Goal: Task Accomplishment & Management: Use online tool/utility

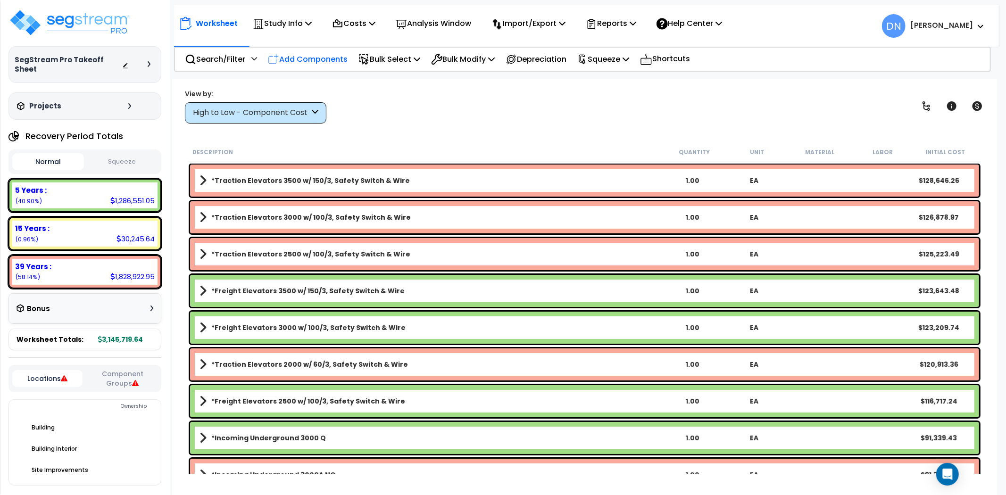
click at [288, 53] on p "Add Components" at bounding box center [308, 59] width 80 height 13
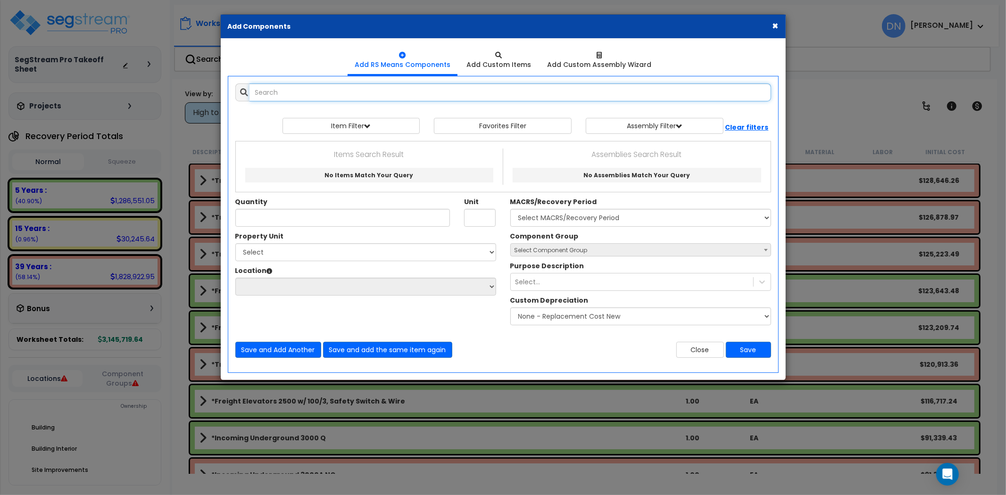
click at [279, 94] on input "text" at bounding box center [509, 92] width 521 height 18
paste input "*Slab on Grade 4" w/ Grading"
drag, startPoint x: 376, startPoint y: 93, endPoint x: 321, endPoint y: 91, distance: 54.7
click at [321, 91] on input "*Slab on Grade 4" w/ Grading" at bounding box center [509, 92] width 521 height 18
click at [435, 96] on input "*Slab on Grade 4" w/ Grading" at bounding box center [509, 92] width 521 height 18
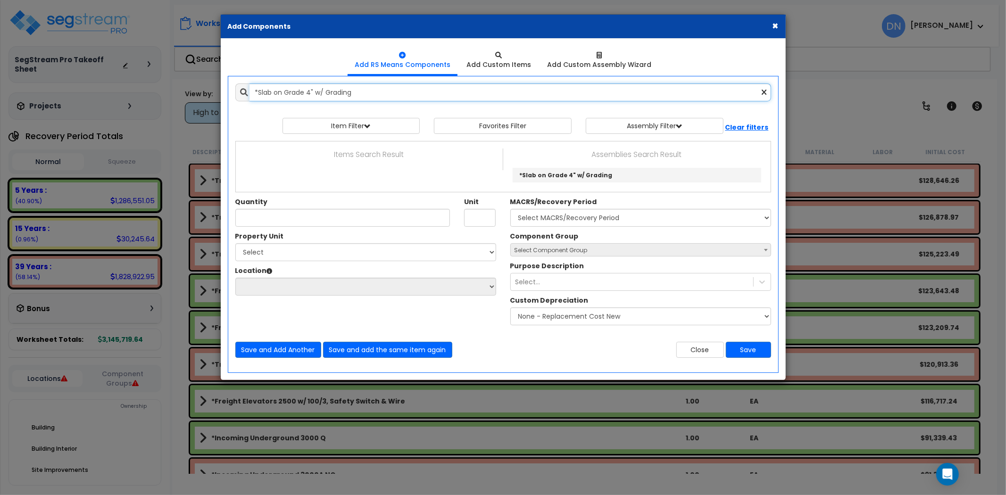
drag, startPoint x: 436, startPoint y: 96, endPoint x: 156, endPoint y: 91, distance: 279.6
click at [156, 91] on div "× Add Components Add RS Means Components Add Custom Items Add Items" at bounding box center [503, 247] width 1006 height 495
paste input "6" W"
drag, startPoint x: 289, startPoint y: 96, endPoint x: 321, endPoint y: 94, distance: 32.1
click at [289, 96] on input "*Slab on Grade 6" W/ Grading" at bounding box center [509, 92] width 521 height 18
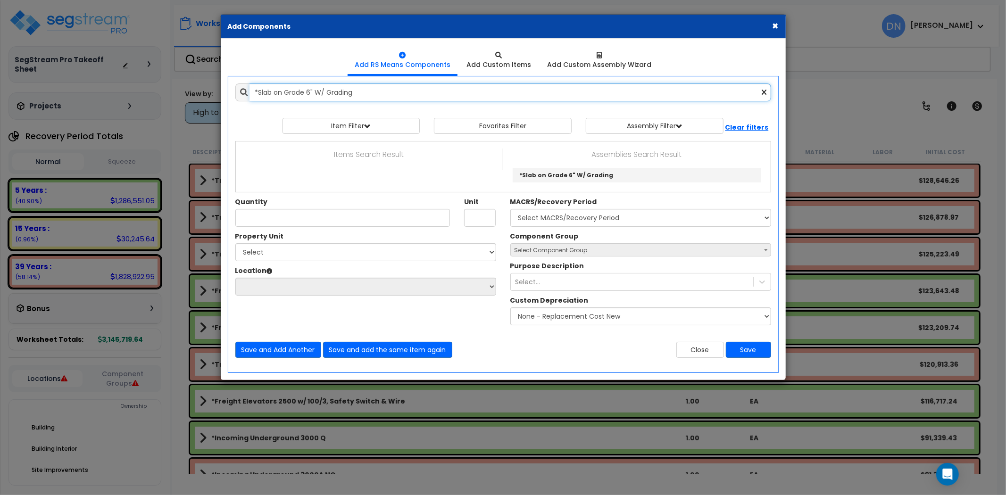
drag, startPoint x: 229, startPoint y: 91, endPoint x: 188, endPoint y: 91, distance: 41.0
click at [190, 91] on div "× Add Components Add RS Means Components Add Custom Items Add Items" at bounding box center [503, 247] width 1006 height 495
paste input "trip Footings 0-100,000sf"
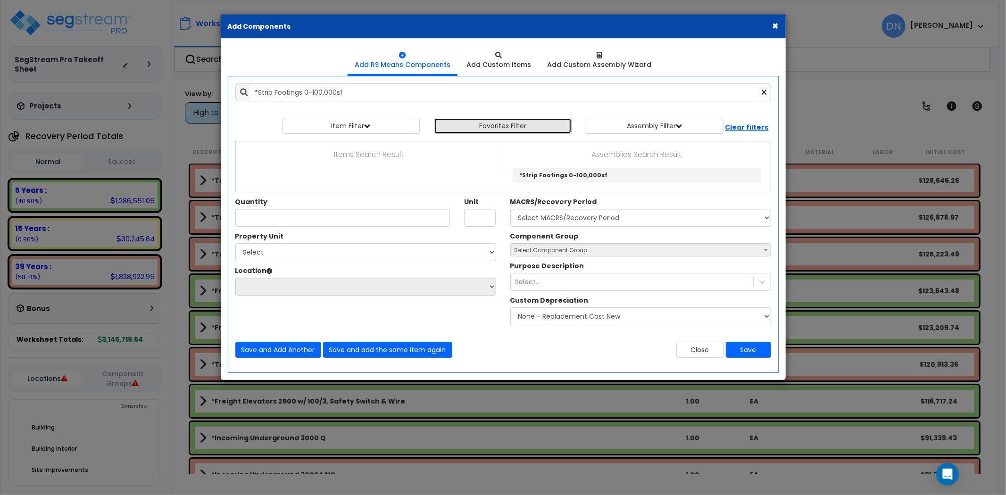
click at [528, 125] on button "Favorites Filter" at bounding box center [503, 126] width 138 height 16
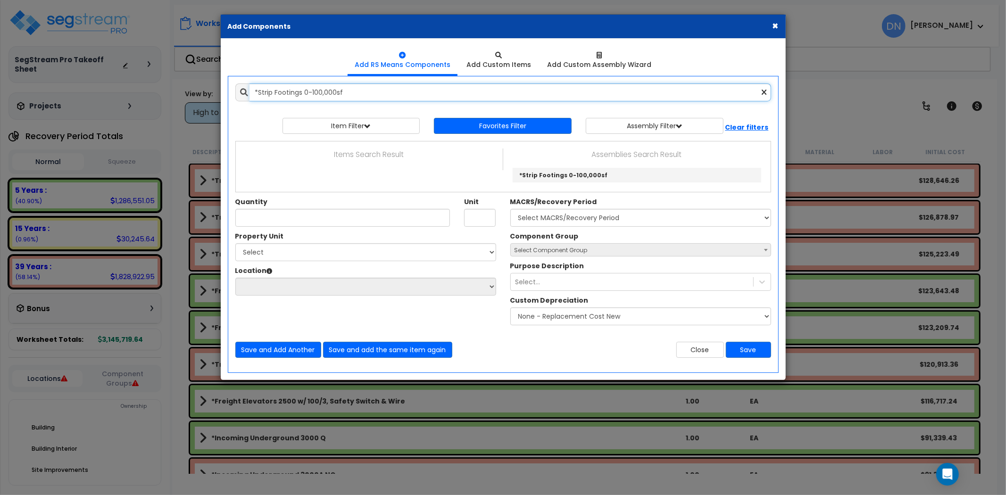
click at [373, 98] on input "*Strip Footings 0-100,000sf" at bounding box center [509, 92] width 521 height 18
drag, startPoint x: 378, startPoint y: 97, endPoint x: 192, endPoint y: 95, distance: 185.8
click at [192, 95] on div "× Add Components Add RS Means Components Add Custom Items Add Items" at bounding box center [503, 247] width 1006 height 495
paste input "101,000sf +"
click at [372, 89] on input "*Strip Footings 101,000sf +" at bounding box center [509, 92] width 521 height 18
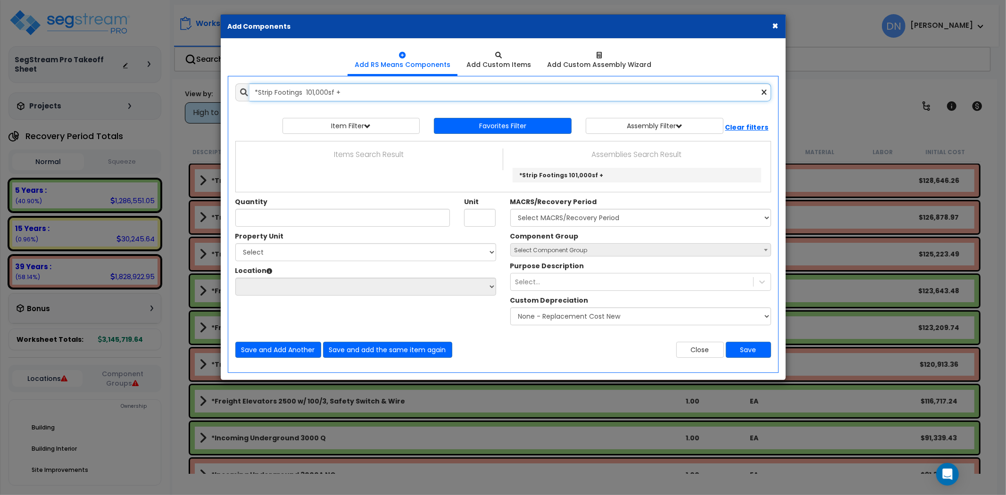
drag, startPoint x: 355, startPoint y: 93, endPoint x: 160, endPoint y: 86, distance: 194.8
click at [163, 85] on div "× Add Components Add RS Means Components Add Custom Items Add Items" at bounding box center [503, 247] width 1006 height 495
paste input "pread Footings 0-100,000sf"
drag, startPoint x: 293, startPoint y: 89, endPoint x: 427, endPoint y: 99, distance: 134.3
click at [295, 89] on input "*Spread Footings 0-100,000sf" at bounding box center [509, 92] width 521 height 18
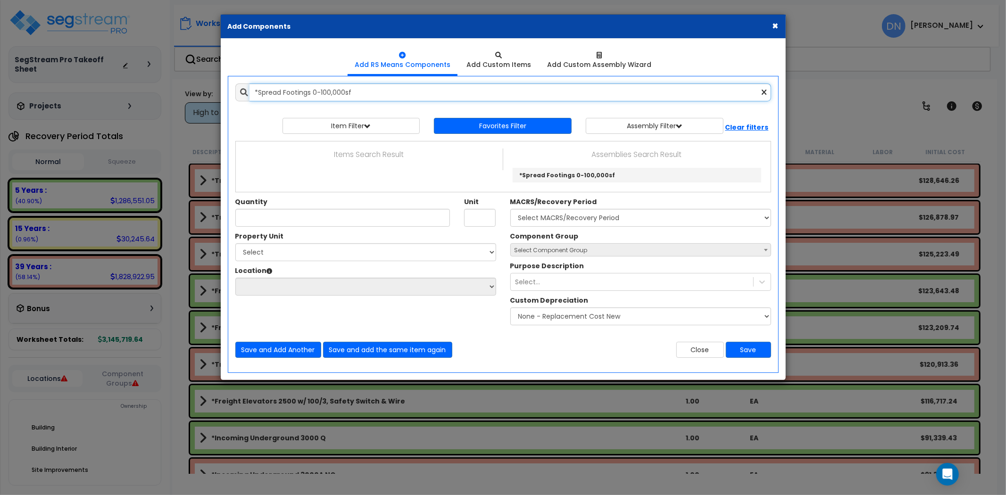
drag, startPoint x: 194, startPoint y: 87, endPoint x: 160, endPoint y: 86, distance: 33.5
click at [164, 86] on div "× Add Components Add RS Means Components Add Custom Items Add Items" at bounding box center [503, 247] width 1006 height 495
paste input "101,000sf +"
click at [363, 87] on input "*Spread Footings 101,000sf +" at bounding box center [509, 92] width 521 height 18
drag, startPoint x: 285, startPoint y: 88, endPoint x: 129, endPoint y: 87, distance: 155.6
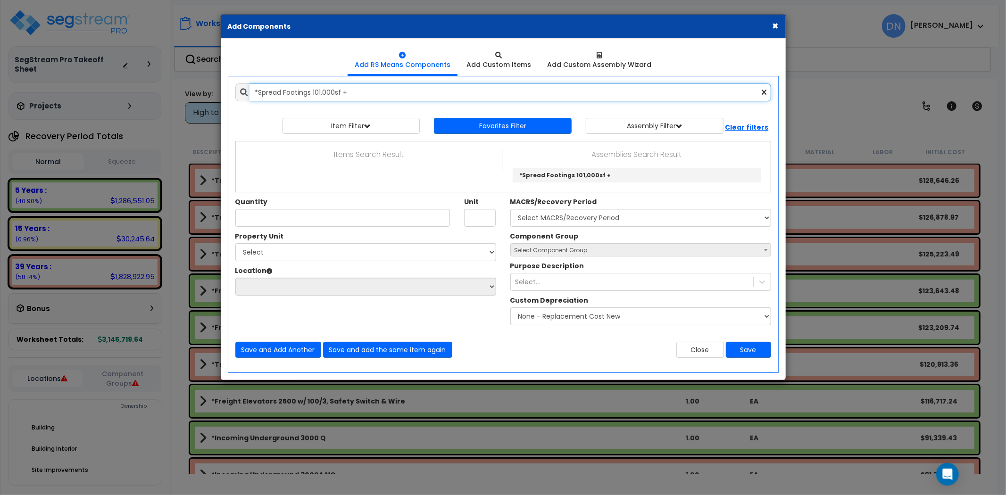
click at [130, 87] on div "× Add Components Add RS Means Components Add Custom Items Add Items" at bounding box center [503, 247] width 1006 height 495
paste input "Basement Excavation On Site"
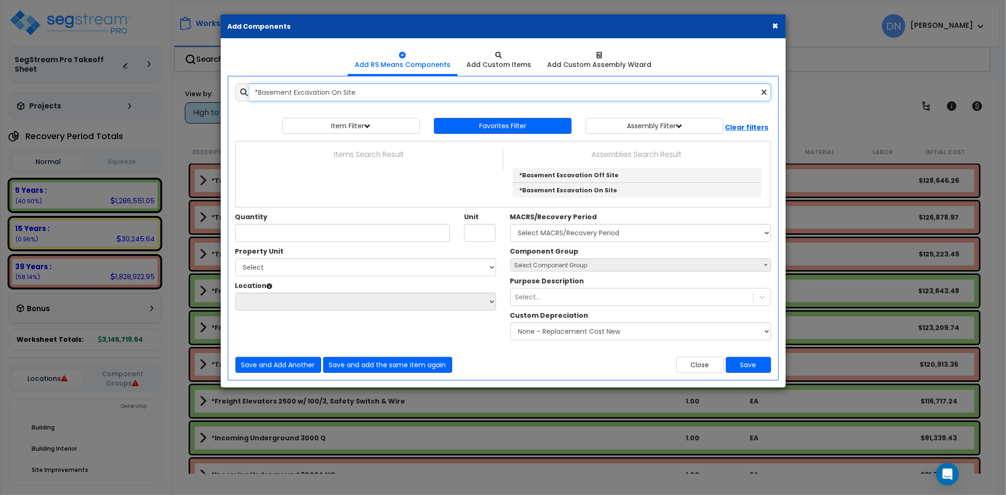
click at [361, 96] on input "*Basement Excavation On Site" at bounding box center [509, 92] width 521 height 18
drag, startPoint x: 215, startPoint y: 92, endPoint x: 178, endPoint y: 93, distance: 36.8
click at [178, 93] on div "× Add Components Add RS Means Components Add Custom Items Add Items" at bounding box center [503, 247] width 1006 height 495
paste input "Walls CIP"
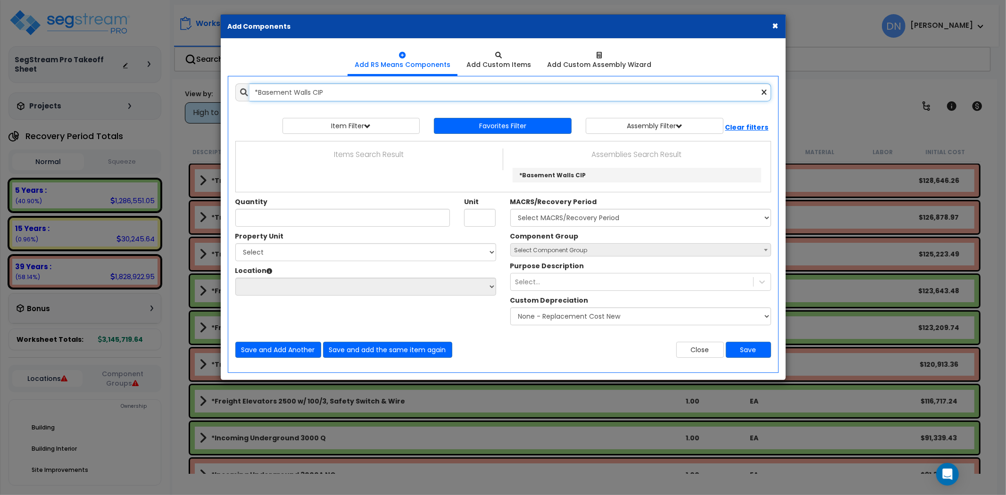
click at [416, 95] on input "*Basement Walls CIP" at bounding box center [509, 92] width 521 height 18
drag, startPoint x: 373, startPoint y: 96, endPoint x: 134, endPoint y: 88, distance: 239.6
click at [134, 88] on div "× Add Components Add RS Means Components Add Custom Items Add Items" at bounding box center [503, 247] width 1006 height 495
paste input "MU"
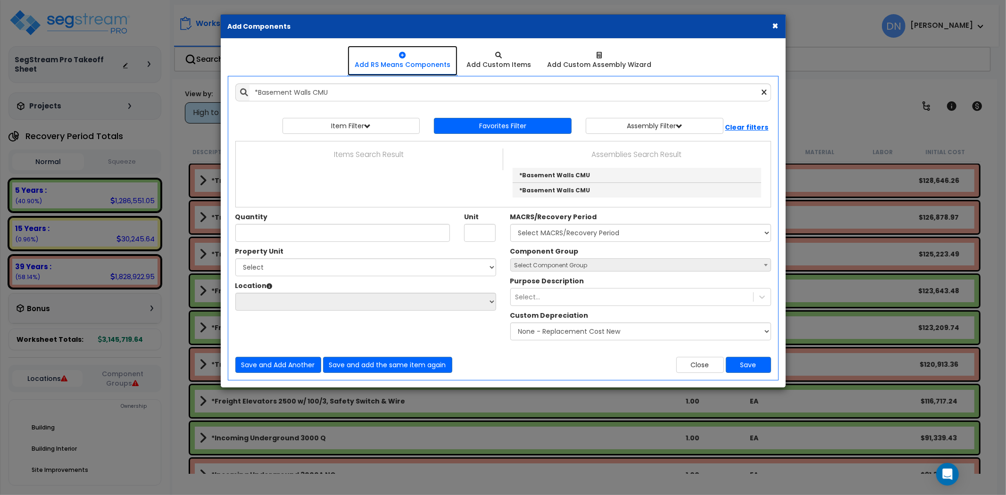
drag, startPoint x: 406, startPoint y: 73, endPoint x: 400, endPoint y: 79, distance: 8.7
click at [406, 74] on link "Add RS Means Components" at bounding box center [402, 61] width 110 height 30
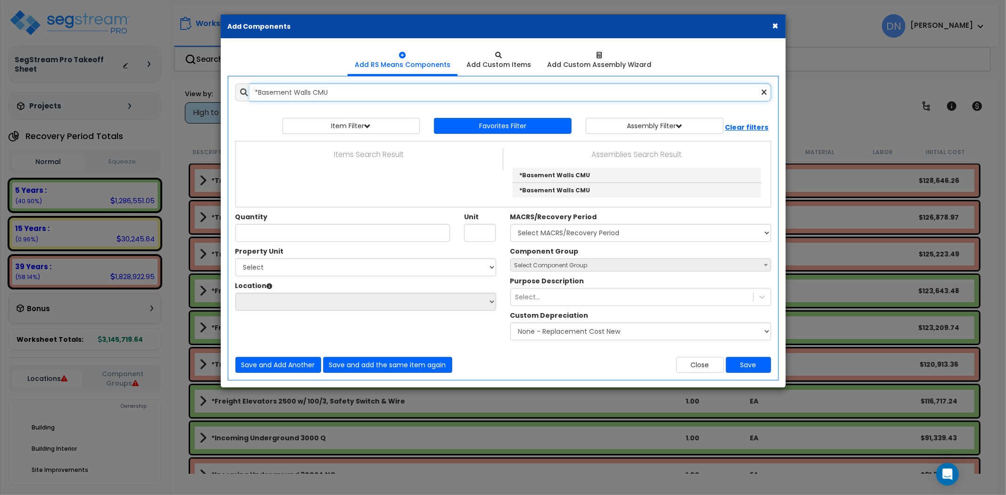
click at [362, 93] on input "*Basement Walls CMU" at bounding box center [509, 92] width 521 height 18
drag, startPoint x: 408, startPoint y: 96, endPoint x: 213, endPoint y: 99, distance: 195.2
click at [213, 98] on div "× Add Components Add RS Means Components Add Custom Items Add Items" at bounding box center [503, 247] width 1006 height 495
paste input "Floor Construction Wood"
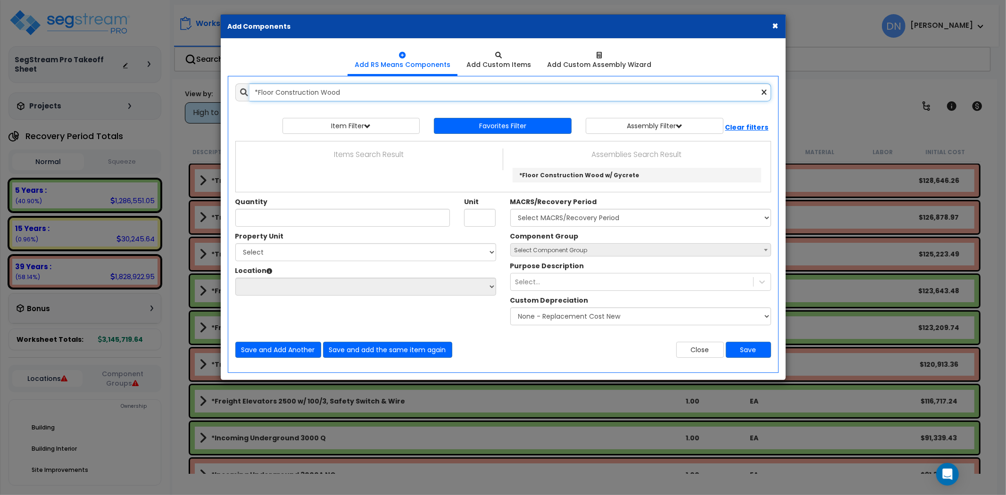
click at [347, 96] on input "*Floor Construction Wood" at bounding box center [509, 92] width 521 height 18
drag, startPoint x: 213, startPoint y: 97, endPoint x: 200, endPoint y: 98, distance: 13.2
click at [200, 98] on div "× Add Components Add RS Means Components Add Custom Items Add Items" at bounding box center [503, 247] width 1006 height 495
paste input "Concrete"
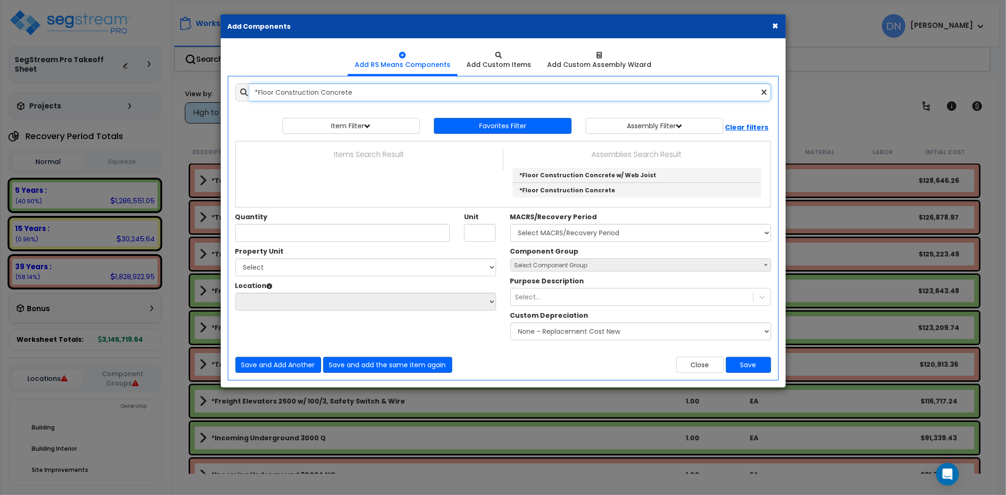
type input "*Floor Construction Concrete"
drag, startPoint x: 775, startPoint y: 25, endPoint x: 800, endPoint y: 8, distance: 31.0
click at [775, 25] on button "×" at bounding box center [775, 26] width 6 height 10
